Goal: Transaction & Acquisition: Purchase product/service

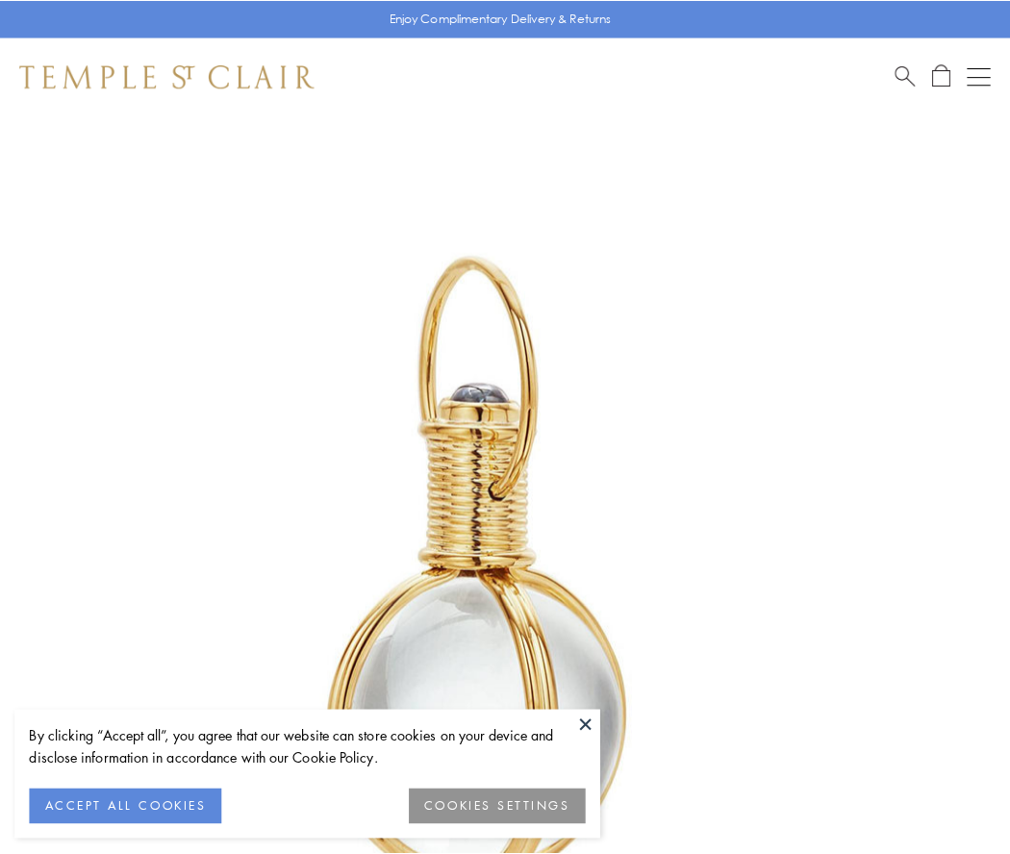
scroll to position [502, 0]
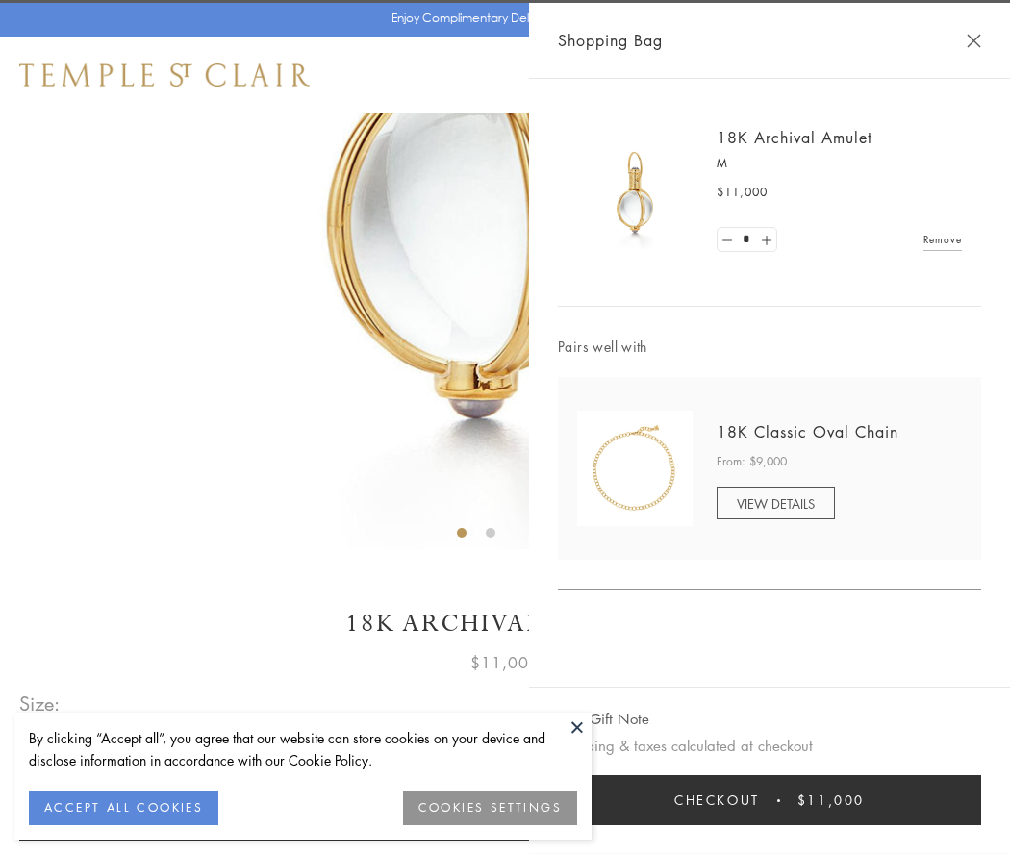
click at [770, 801] on button "Checkout $11,000" at bounding box center [769, 801] width 423 height 50
